Goal: Information Seeking & Learning: Check status

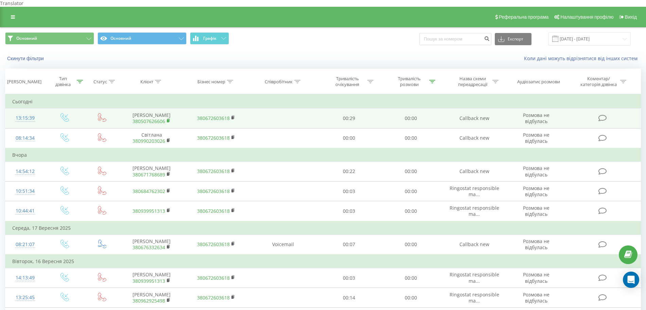
click at [170, 121] on icon at bounding box center [169, 120] width 4 height 5
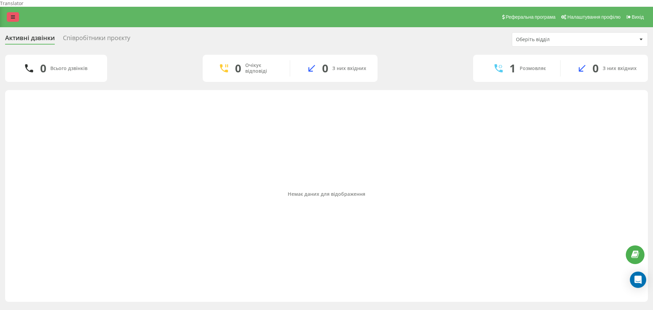
click at [15, 12] on link at bounding box center [13, 17] width 12 height 10
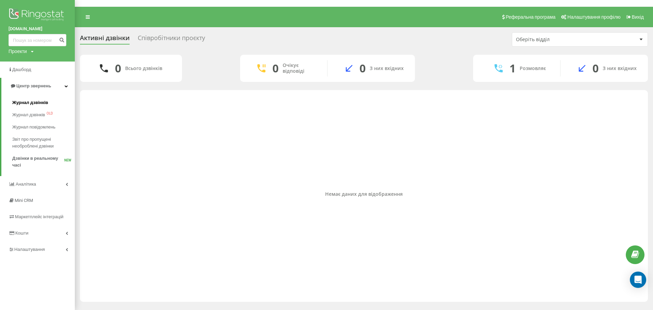
click at [29, 102] on span "Журнал дзвінків" at bounding box center [30, 102] width 36 height 7
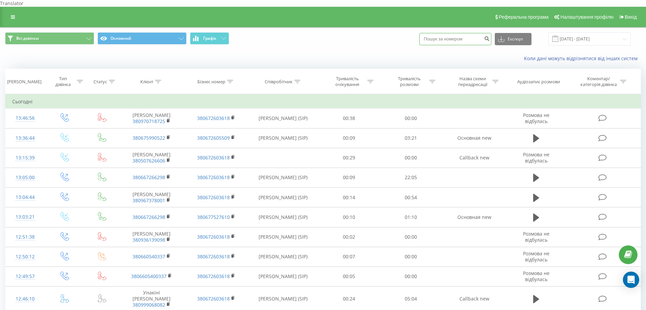
click at [450, 33] on input at bounding box center [455, 39] width 72 height 12
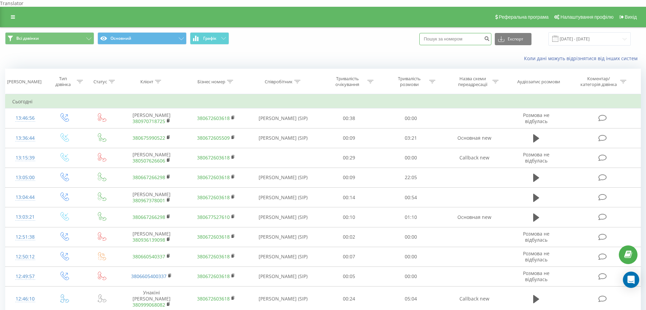
paste input "380507626606"
type input "380507626606"
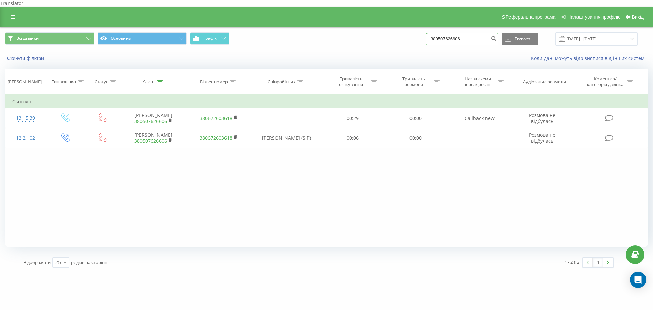
click at [449, 33] on input "380507626606" at bounding box center [462, 39] width 72 height 12
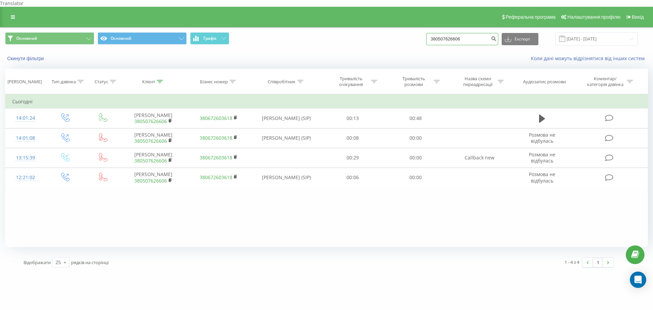
click at [461, 33] on input "380507626606" at bounding box center [462, 39] width 72 height 12
click at [42, 55] on button "Скинути фільтри" at bounding box center [26, 58] width 42 height 6
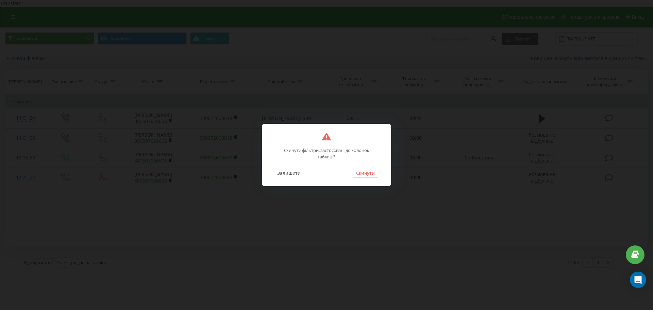
click at [364, 172] on button "Скинути" at bounding box center [364, 173] width 25 height 9
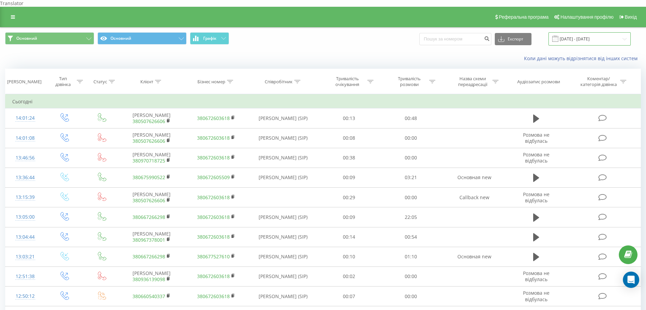
click at [587, 33] on input "19.06.2025 - 19.09.2025" at bounding box center [590, 38] width 82 height 13
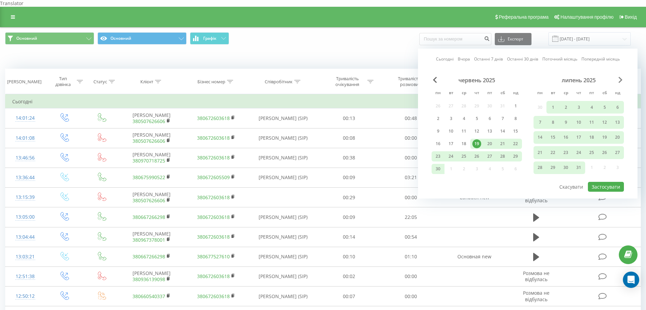
click at [620, 77] on span "Next Month" at bounding box center [621, 80] width 4 height 6
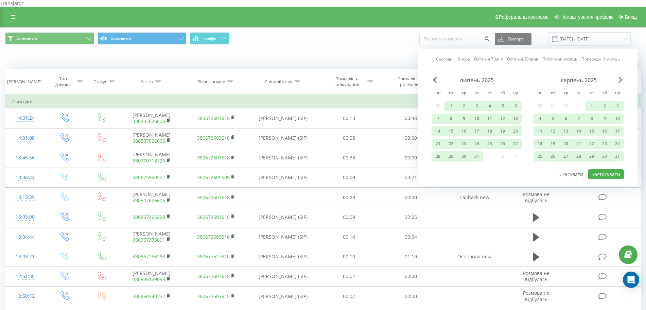
click at [620, 77] on span "Next Month" at bounding box center [621, 80] width 4 height 6
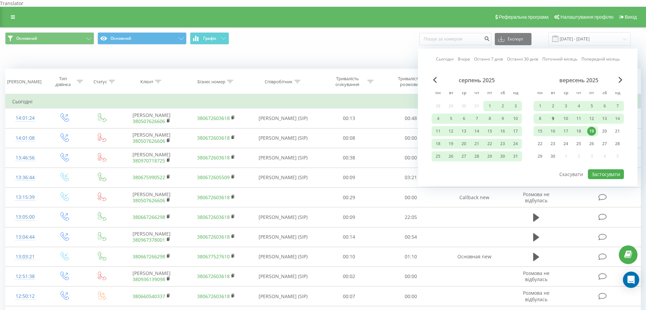
click at [551, 114] on div "9" at bounding box center [553, 118] width 9 height 9
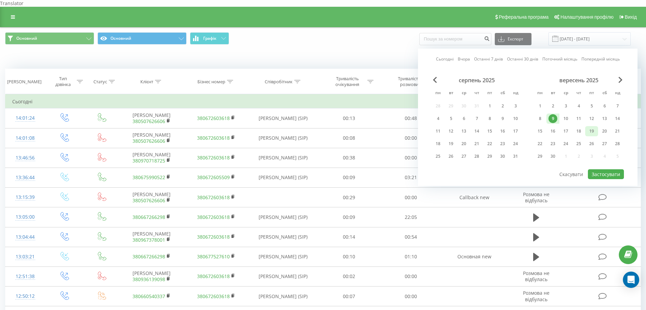
click at [594, 127] on div "19" at bounding box center [591, 131] width 9 height 9
click at [592, 127] on div "19" at bounding box center [591, 131] width 9 height 9
click at [599, 169] on button "Застосувати" at bounding box center [606, 174] width 36 height 10
type input "19.09.2025 - 19.09.2025"
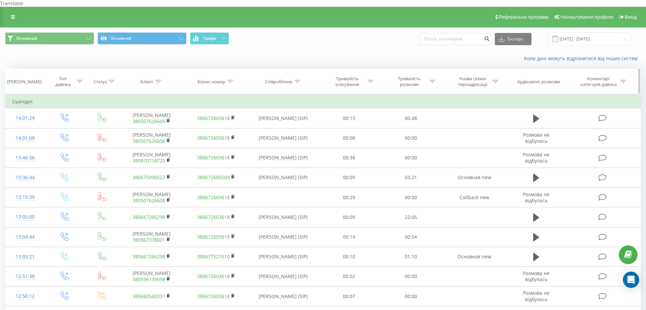
click at [295, 80] on icon at bounding box center [297, 81] width 6 height 3
click at [280, 124] on input "text" at bounding box center [284, 130] width 60 height 12
click at [298, 138] on span "OK" at bounding box center [297, 143] width 19 height 11
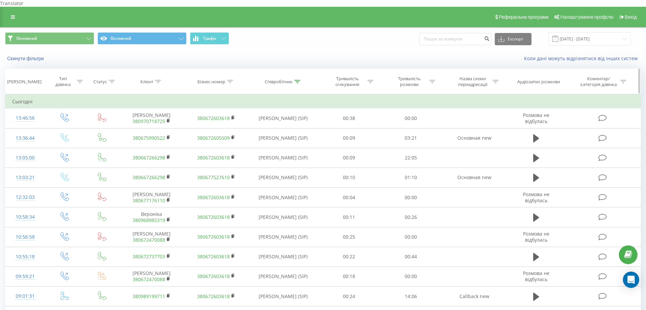
click at [299, 79] on div at bounding box center [297, 82] width 6 height 6
click at [284, 124] on input "Симоненко" at bounding box center [284, 130] width 60 height 12
type input "Діана Толмач"
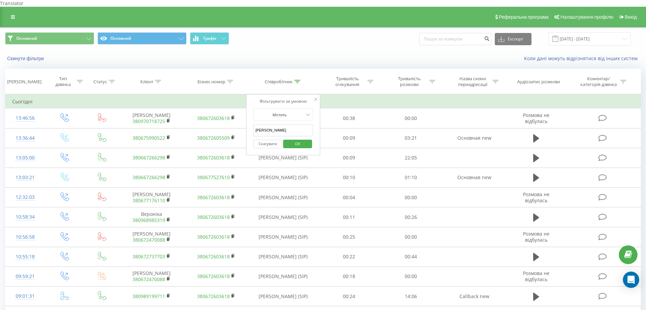
click at [292, 138] on span "OK" at bounding box center [297, 143] width 19 height 11
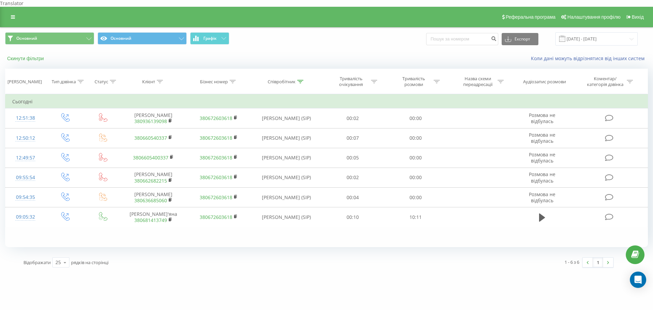
click at [37, 55] on button "Скинути фільтри" at bounding box center [26, 58] width 42 height 6
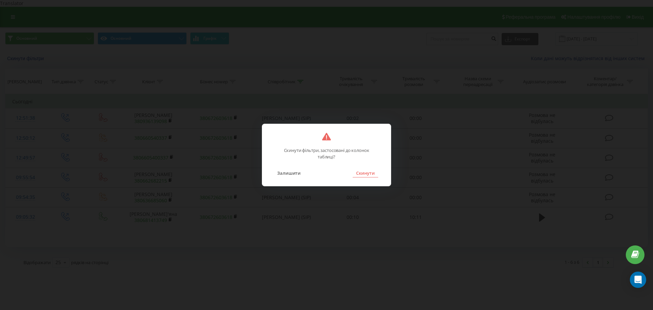
click at [365, 172] on button "Скинути" at bounding box center [364, 173] width 25 height 9
